Goal: Task Accomplishment & Management: Manage account settings

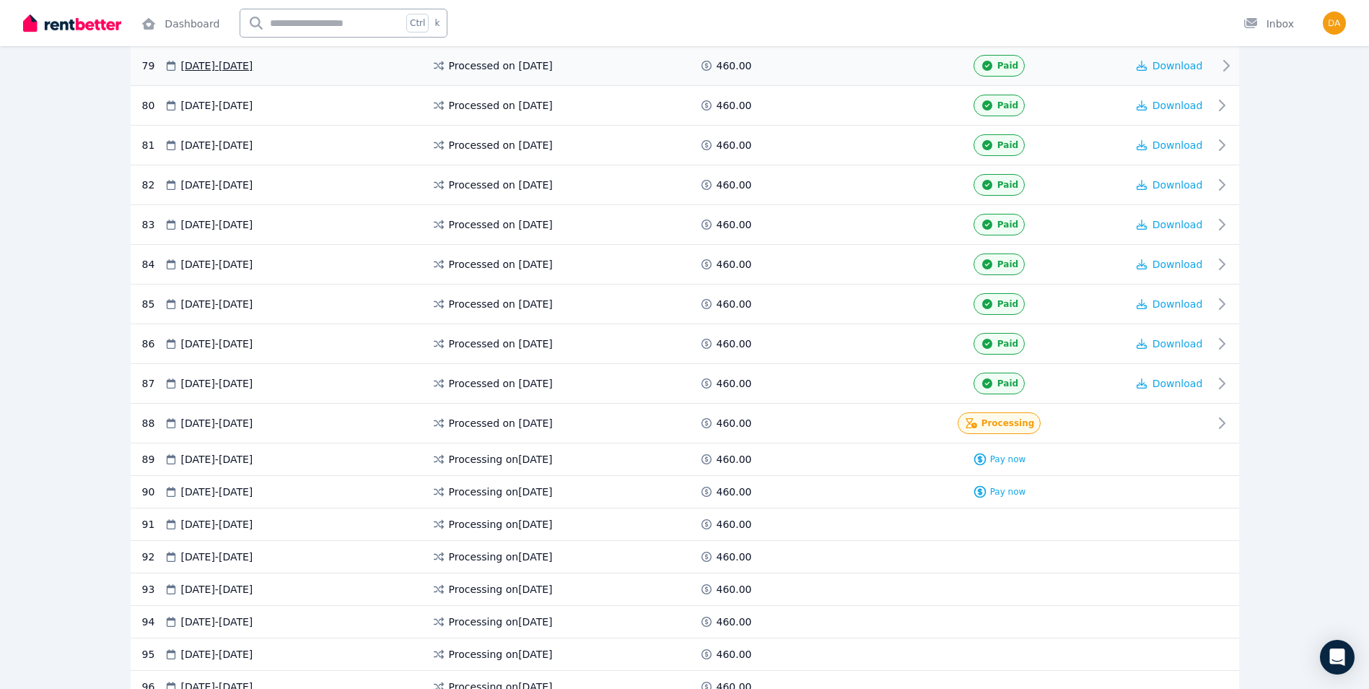
scroll to position [3459, 0]
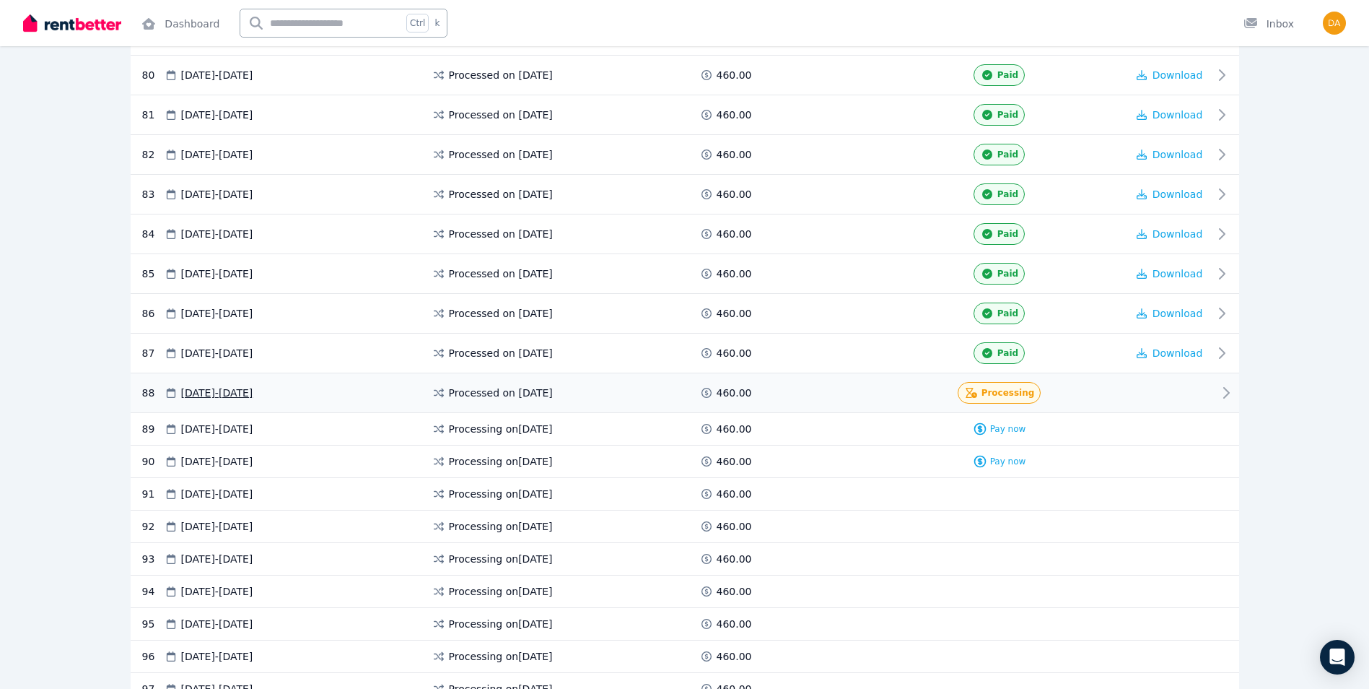
click at [1230, 389] on icon at bounding box center [1226, 392] width 17 height 17
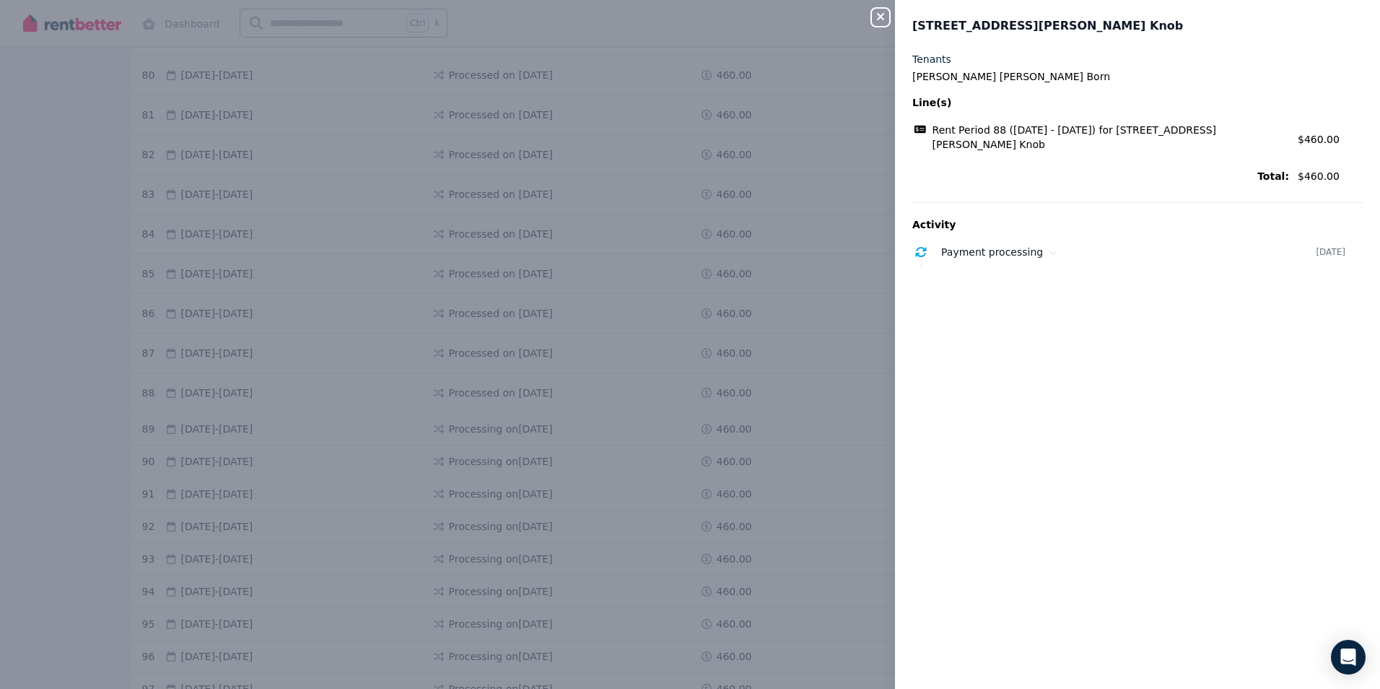
click at [873, 23] on button "Close panel" at bounding box center [880, 17] width 17 height 17
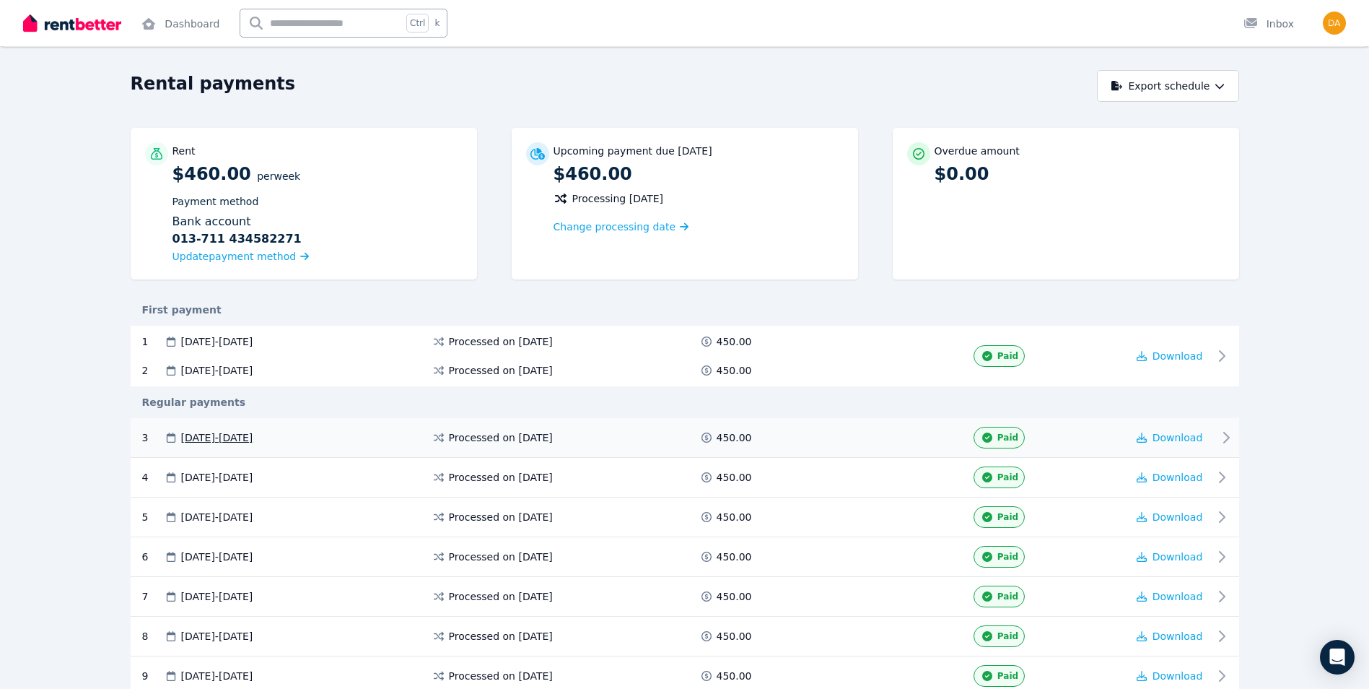
scroll to position [0, 0]
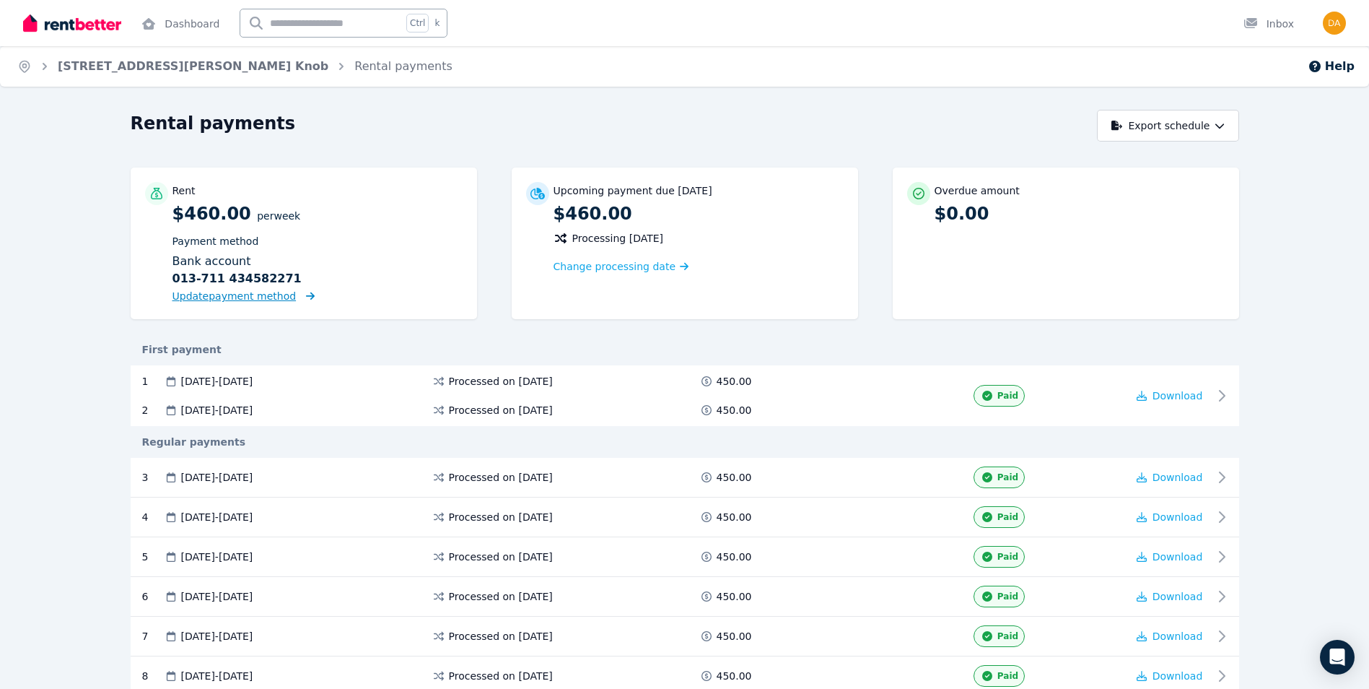
click at [271, 291] on span "Update payment method" at bounding box center [235, 296] width 124 height 12
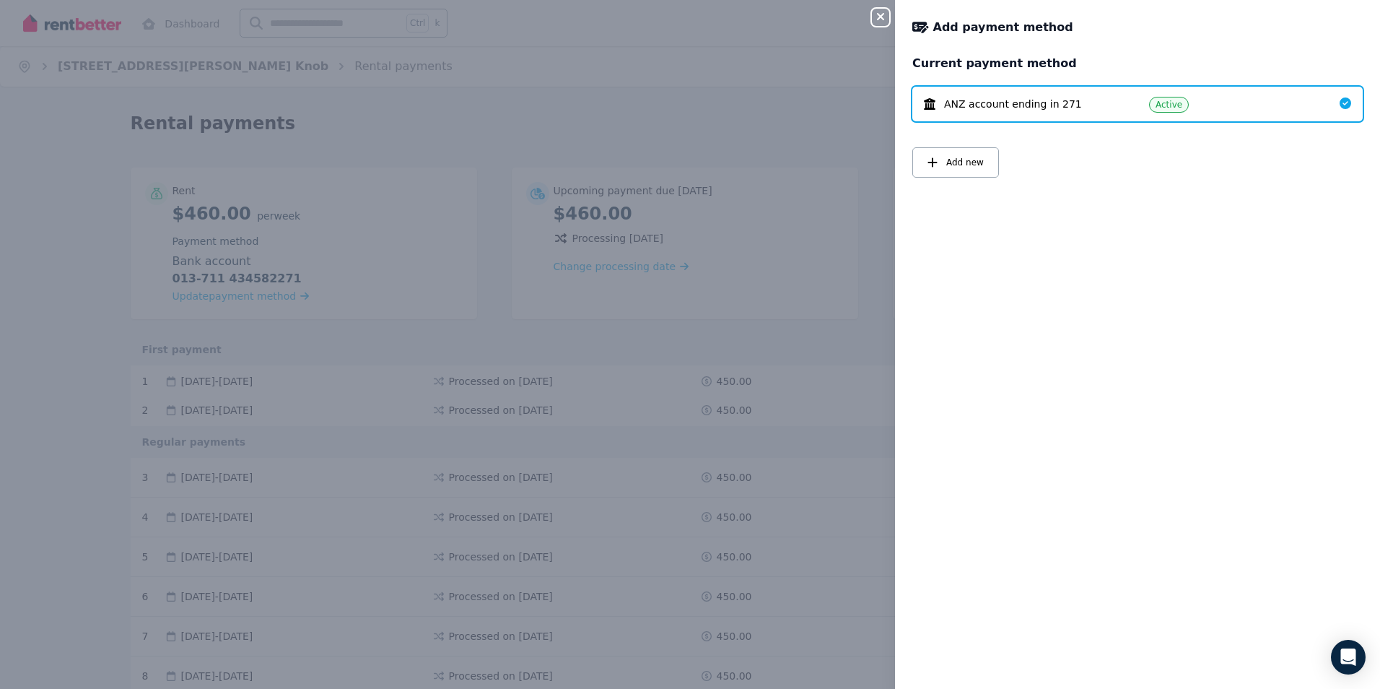
click at [1340, 100] on icon at bounding box center [1346, 103] width 12 height 12
click at [1166, 106] on span "Active" at bounding box center [1169, 105] width 27 height 12
click at [1166, 105] on span "Active" at bounding box center [1169, 105] width 27 height 12
drag, startPoint x: 1166, startPoint y: 105, endPoint x: 1070, endPoint y: 95, distance: 96.6
click at [1071, 96] on div "ANZ account ending in 271 Active" at bounding box center [1137, 104] width 450 height 35
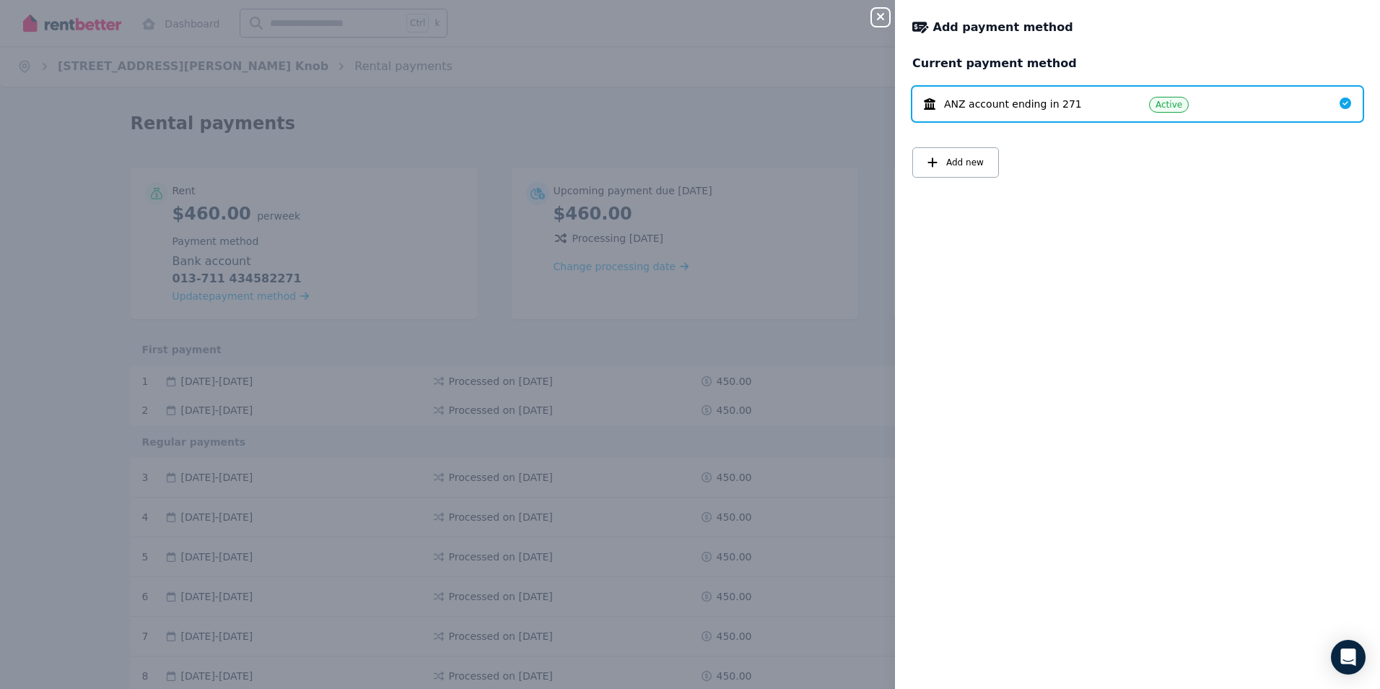
click at [999, 17] on div "Add payment method" at bounding box center [1133, 27] width 442 height 20
click at [886, 19] on icon "button" at bounding box center [880, 17] width 17 height 12
